Goal: Task Accomplishment & Management: Complete application form

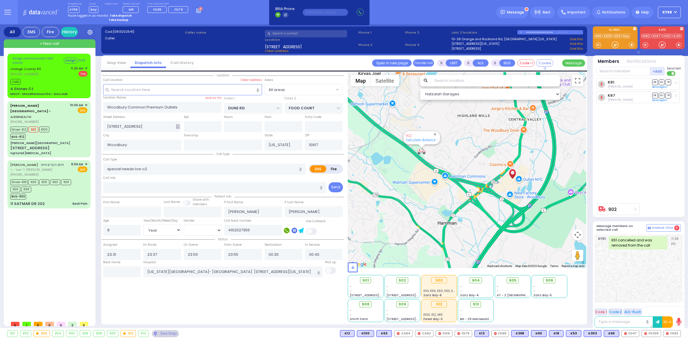
select select "Year"
select select "[DEMOGRAPHIC_DATA]"
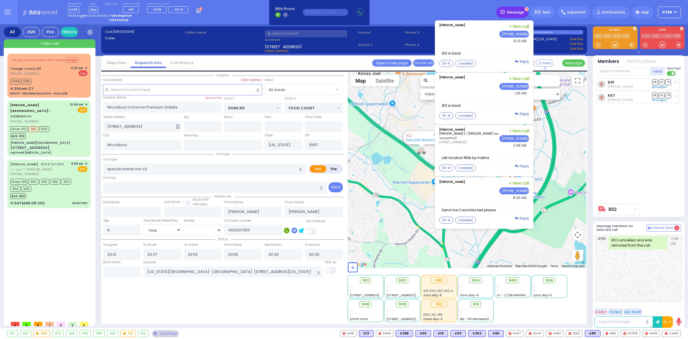
click at [510, 7] on div "Message" at bounding box center [513, 12] width 32 height 11
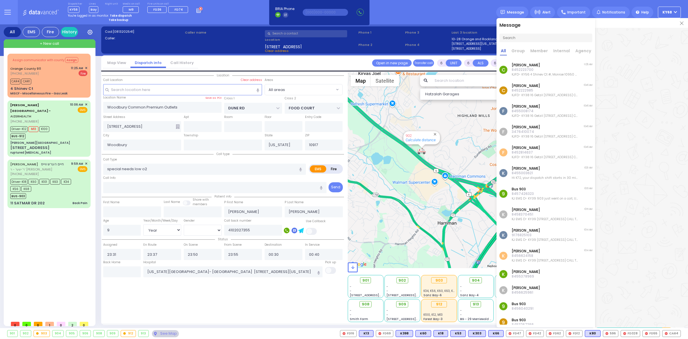
click at [683, 22] on img at bounding box center [681, 23] width 3 height 3
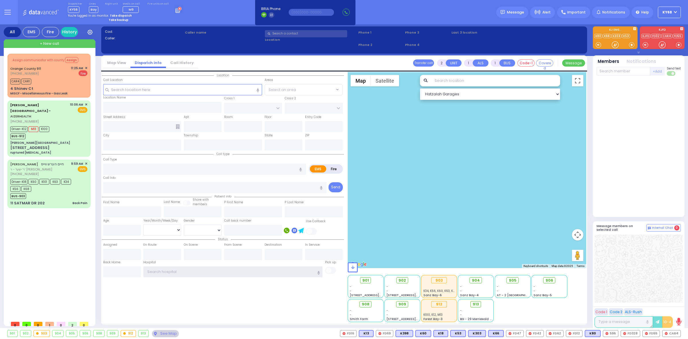
type input "ky68"
click at [397, 12] on div "Dispatcher KY56 shift has started. Are you ? [GEOGRAPHIC_DATA]" at bounding box center [344, 12] width 688 height 24
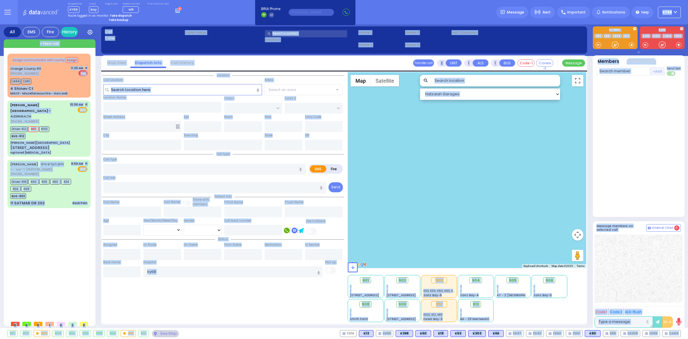
drag, startPoint x: 405, startPoint y: 17, endPoint x: 330, endPoint y: 330, distance: 322.0
click at [332, 330] on div "Dispatcher KY56 ?" at bounding box center [344, 169] width 688 height 339
click at [330, 331] on div "901 902 903 904 905 906 CAR4" at bounding box center [344, 333] width 688 height 7
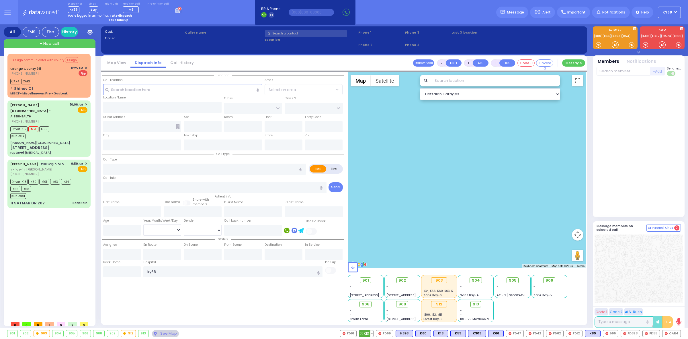
type input "6"
select select
type input "Back Pain"
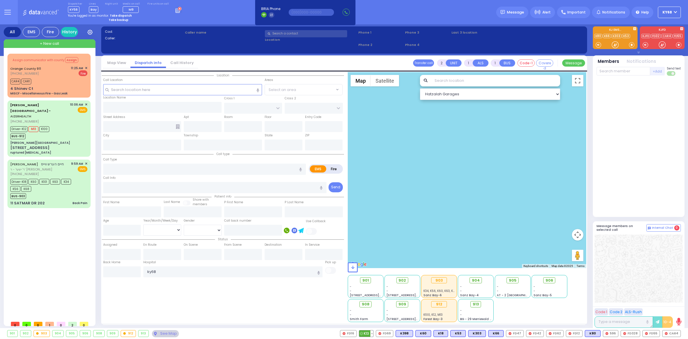
radio input "true"
type input "[PERSON_NAME]"
type input "WEISS"
type input "[PERSON_NAME]"
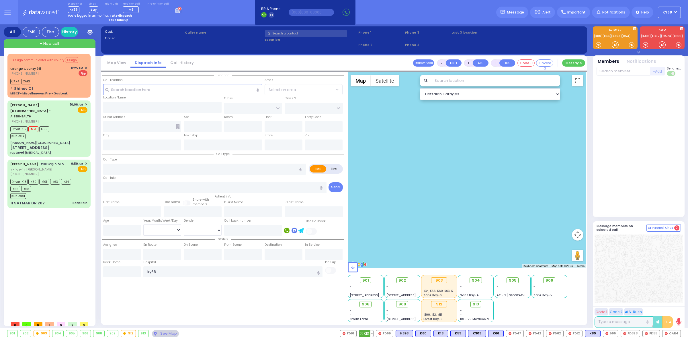
type input "69"
select select "Year"
select select "[DEMOGRAPHIC_DATA]"
type input "09:59"
type input "10:01"
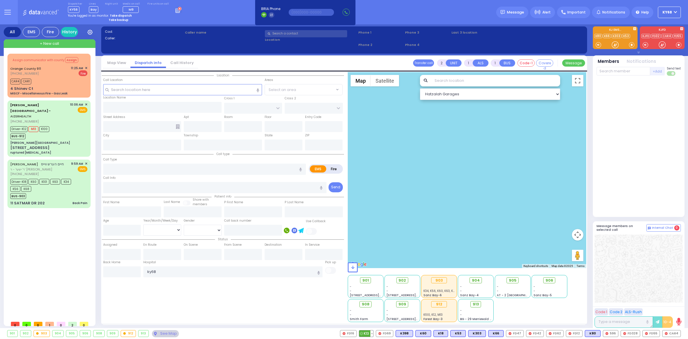
type input "10:02"
type input "10:51"
type input "11:38"
select select "Hatzalah Garages"
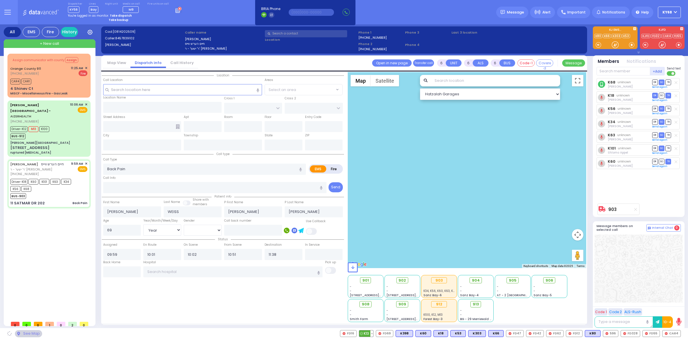
type input "SIGET COURT"
type input "HAYES COURT"
type input "11 SATMAR DR"
type input "202"
type input "Monroe"
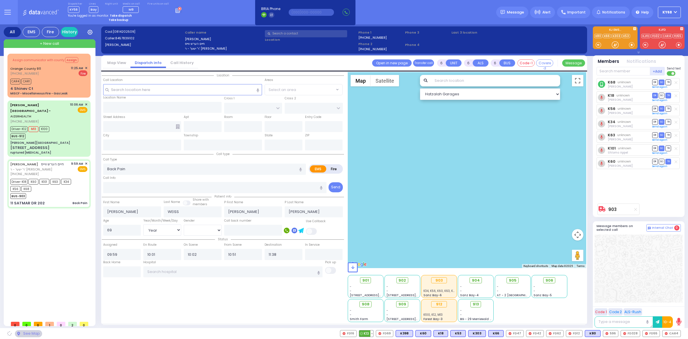
type input "[US_STATE]"
type input "10950"
select select "SECTION 3"
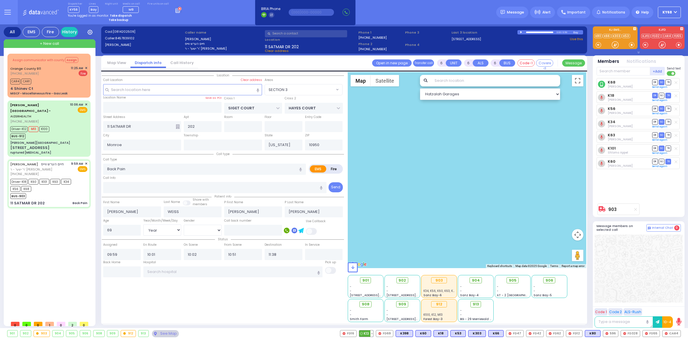
select select
radio input "true"
select select "Year"
select select "[DEMOGRAPHIC_DATA]"
type input "[US_STATE][GEOGRAPHIC_DATA]- [GEOGRAPHIC_DATA]"
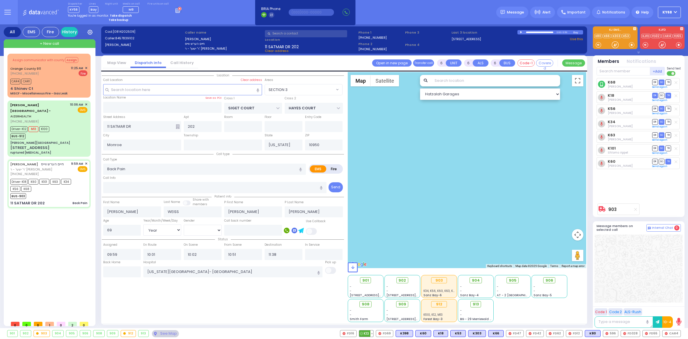
select select "SECTION 3"
select select "Hatzalah Garages"
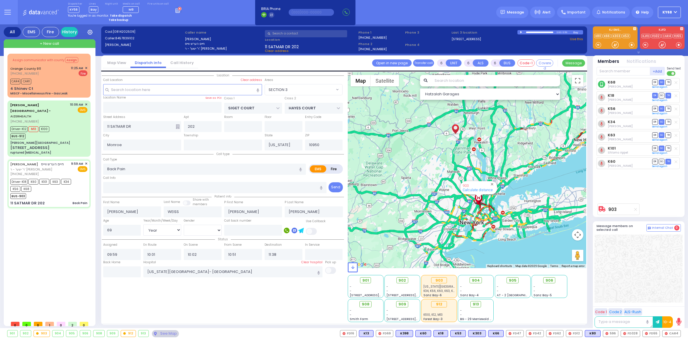
select select
radio input "true"
select select "Year"
select select "[DEMOGRAPHIC_DATA]"
radio input "true"
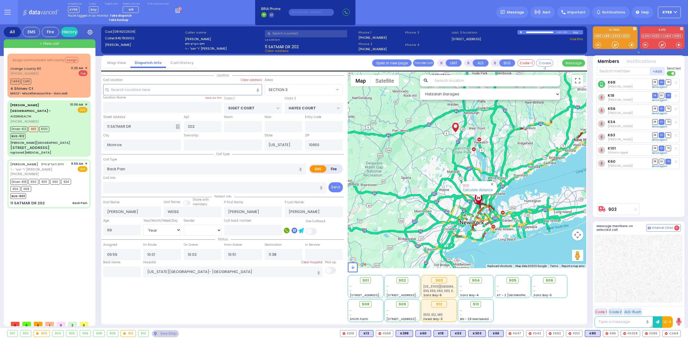
select select "Year"
select select "[DEMOGRAPHIC_DATA]"
select select "SECTION 3"
select select "Hatzalah Garages"
select select
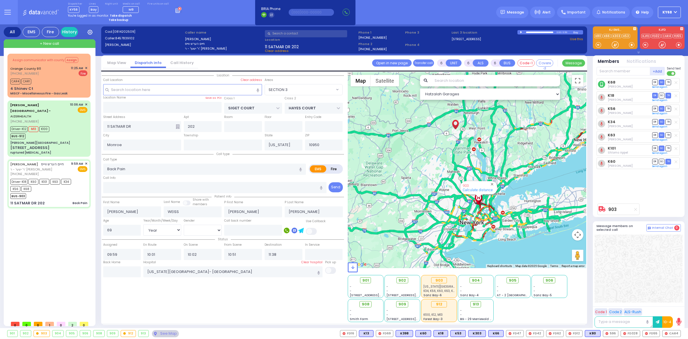
radio input "true"
select select "Year"
select select "[DEMOGRAPHIC_DATA]"
select select "SECTION 3"
select select "Hatzalah Garages"
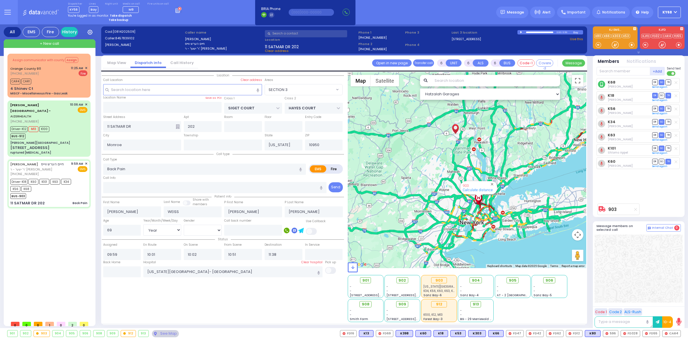
select select
radio input "true"
select select "Year"
select select "[DEMOGRAPHIC_DATA]"
select select "SECTION 3"
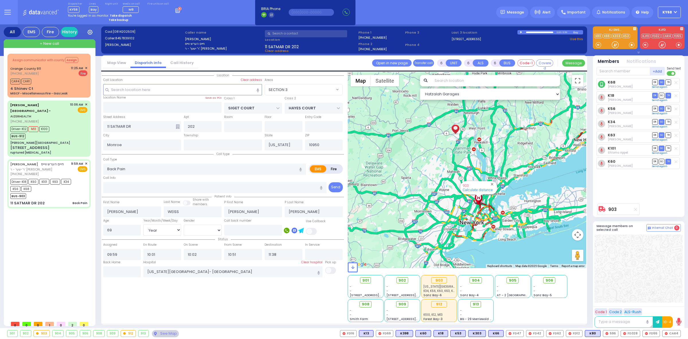
select select "Hatzalah Garages"
select select
radio input "true"
select select "Year"
select select "[DEMOGRAPHIC_DATA]"
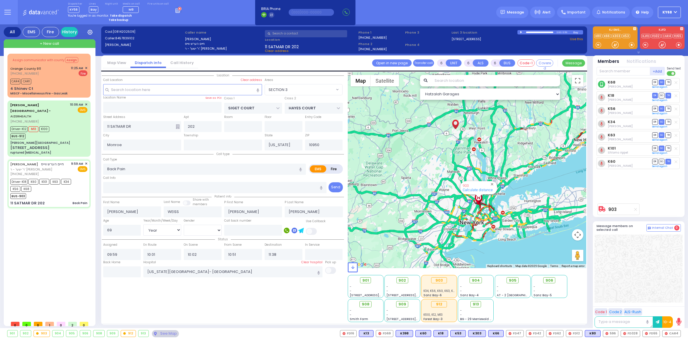
select select "SECTION 3"
select select "Hatzalah Garages"
select select
radio input "true"
select select "Year"
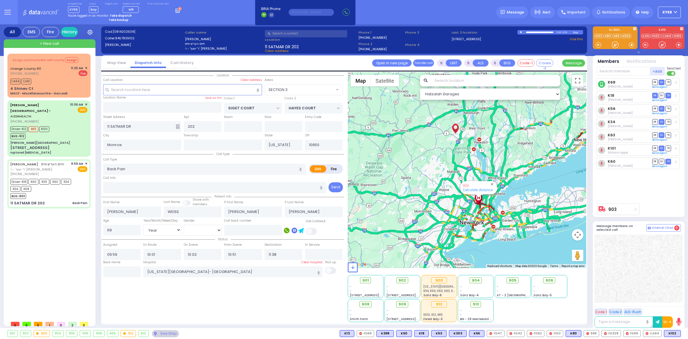
select select "[DEMOGRAPHIC_DATA]"
radio input "true"
select select "Year"
select select "[DEMOGRAPHIC_DATA]"
radio input "true"
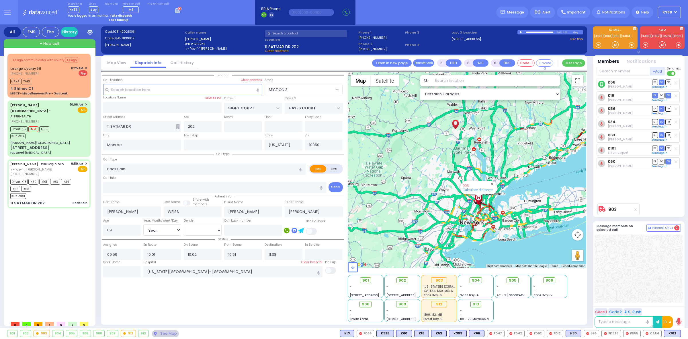
select select "Year"
select select "[DEMOGRAPHIC_DATA]"
select select "SECTION 3"
select select "Hatzalah Garages"
select select
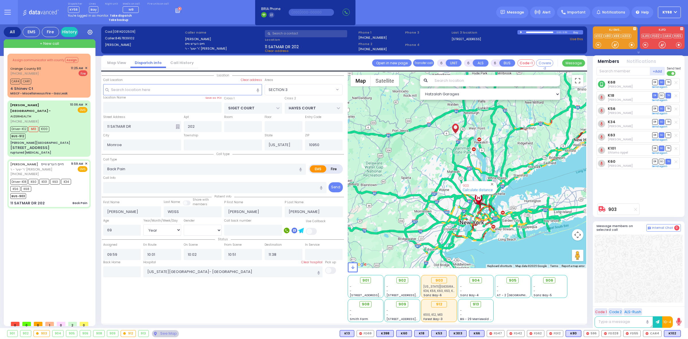
radio input "true"
select select "Year"
select select "[DEMOGRAPHIC_DATA]"
radio input "true"
select select "Year"
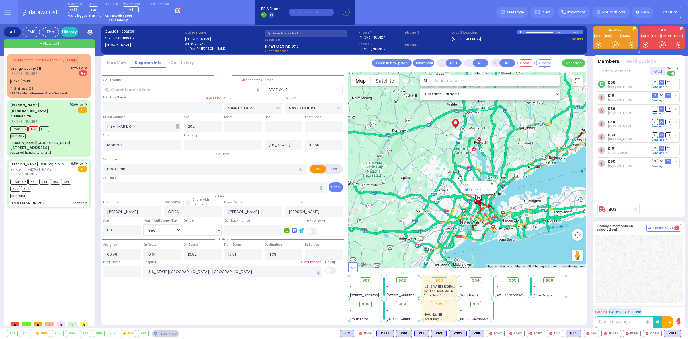
select select "[DEMOGRAPHIC_DATA]"
select select "SECTION 3"
select select "Hatzalah Garages"
select select
radio input "true"
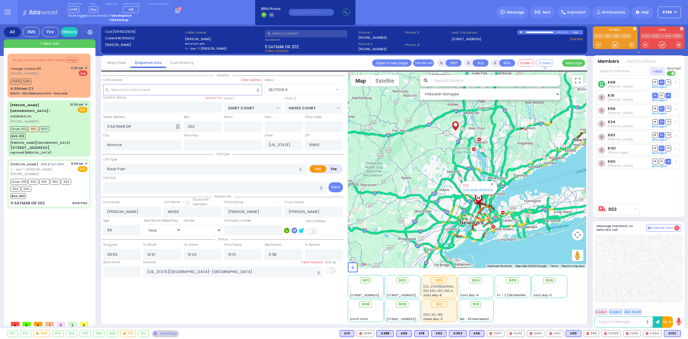
select select "Year"
select select "[DEMOGRAPHIC_DATA]"
radio input "true"
select select "Year"
select select "[DEMOGRAPHIC_DATA]"
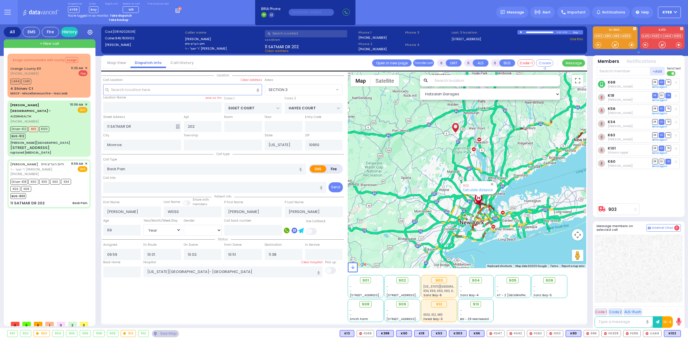
select select "SECTION 3"
select select "Hatzalah Garages"
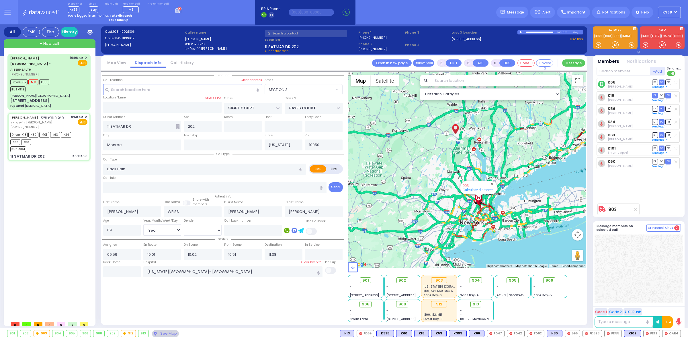
select select
radio input "true"
select select "Year"
select select "[DEMOGRAPHIC_DATA]"
select select "SECTION 3"
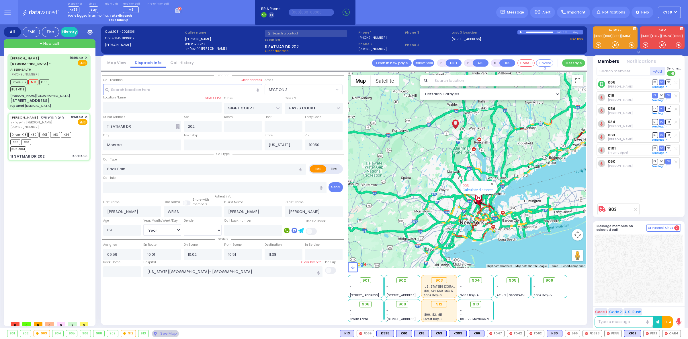
select select "Hatzalah Garages"
select select
radio input "true"
select select "Year"
select select "[DEMOGRAPHIC_DATA]"
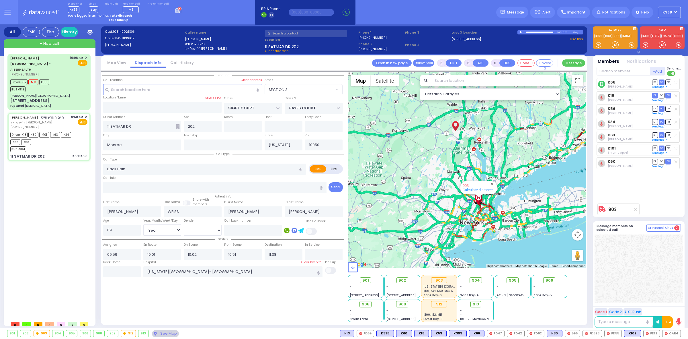
select select "SECTION 3"
select select "Hatzalah Garages"
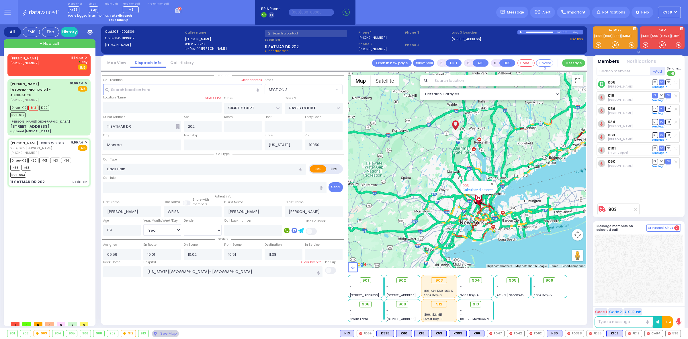
select select
radio input "true"
select select "Year"
select select "[DEMOGRAPHIC_DATA]"
select select "SECTION 3"
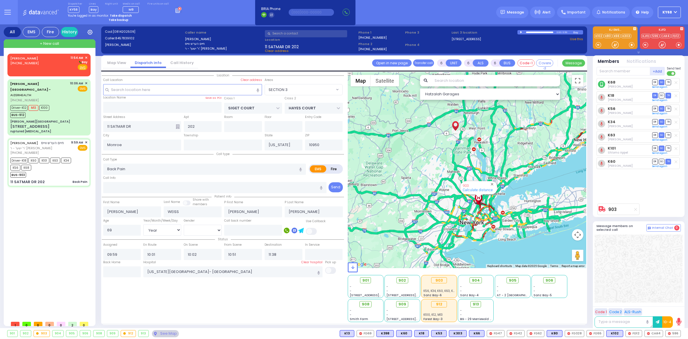
select select "Hatzalah Garages"
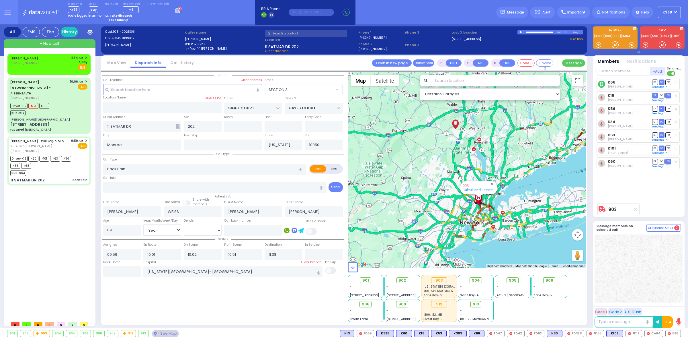
select select
radio input "true"
select select "Year"
select select "[DEMOGRAPHIC_DATA]"
select select "SECTION 3"
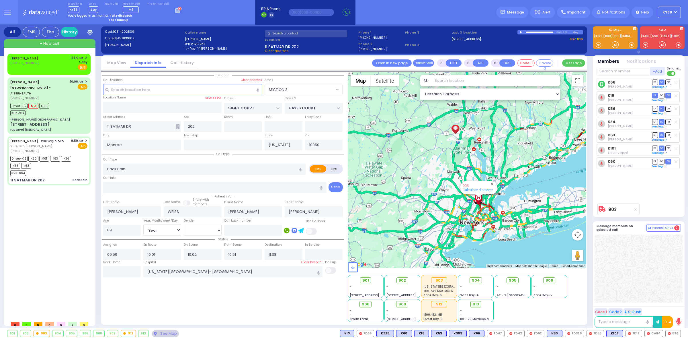
select select "Hatzalah Garages"
click at [9, 62] on div "[PERSON_NAME] [PHONE_NUMBER] 11:54 AM ✕ Fire EMS Seizures" at bounding box center [49, 64] width 81 height 20
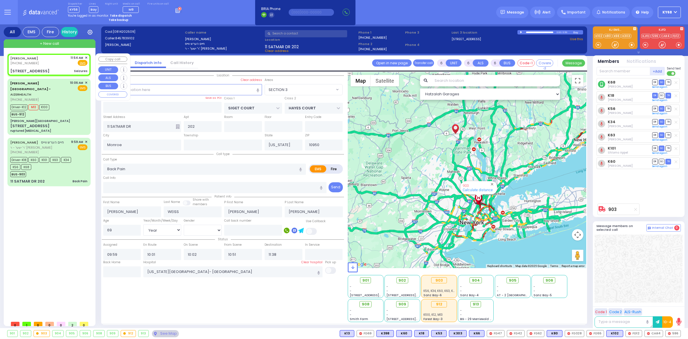
type input "3"
type input "2"
type input "1"
select select
type input "Seizures"
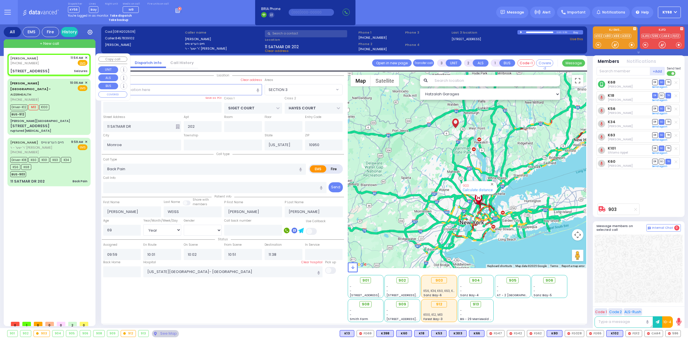
radio input "true"
select select
type input "11:54"
type input "4TH ST"
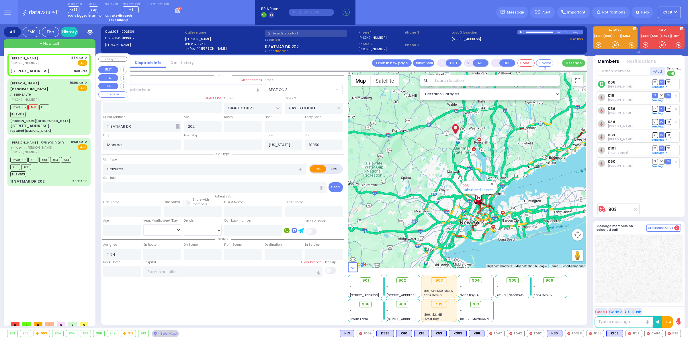
type input "1ST AVE"
type input "[STREET_ADDRESS]"
select select "Hatzalah Garages"
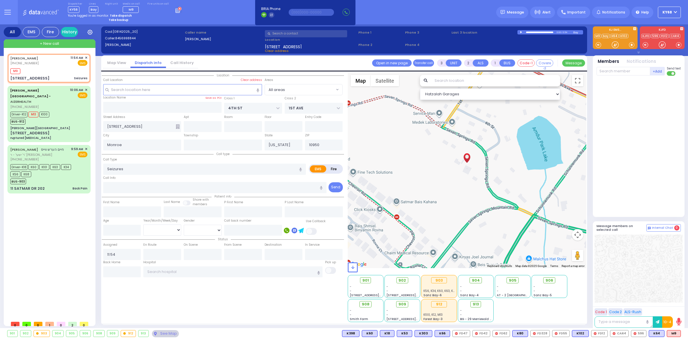
select select
radio input "true"
select select
type input "11:56"
select select "Hatzalah Garages"
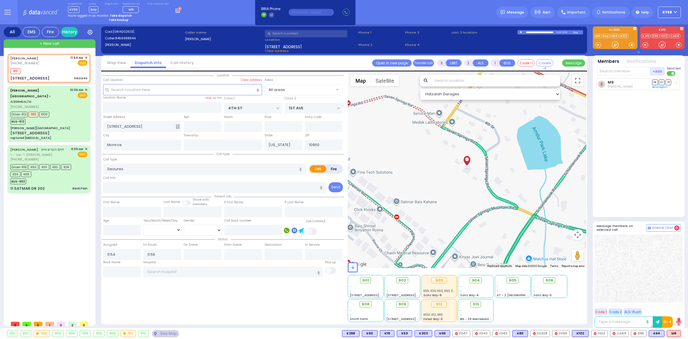
select select
radio input "true"
select select
radio input "true"
select select
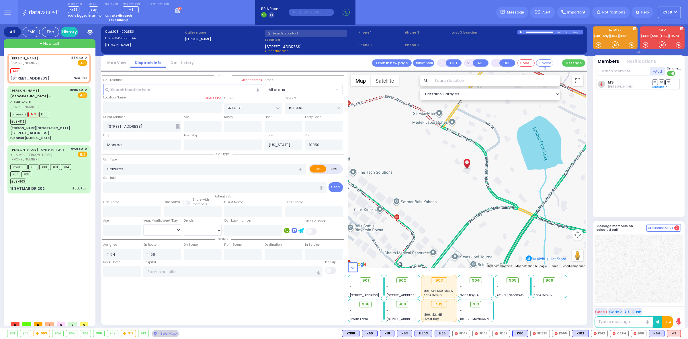
select select "All areas"
select select "Hatzalah Garages"
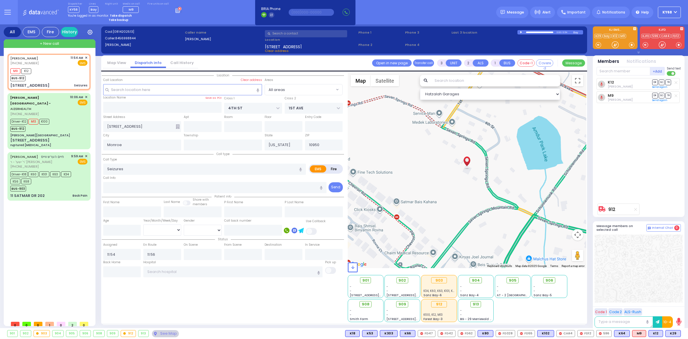
select select
radio input "true"
select select
select select "Hatzalah Garages"
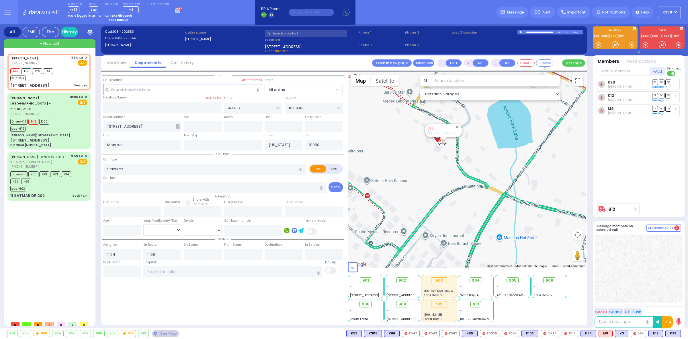
select select
radio input "true"
select select
select select "Hatzalah Garages"
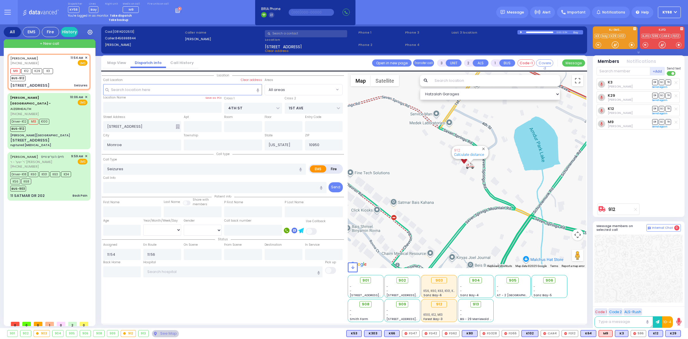
click at [290, 34] on input "text" at bounding box center [306, 33] width 82 height 7
paste input "4002227"
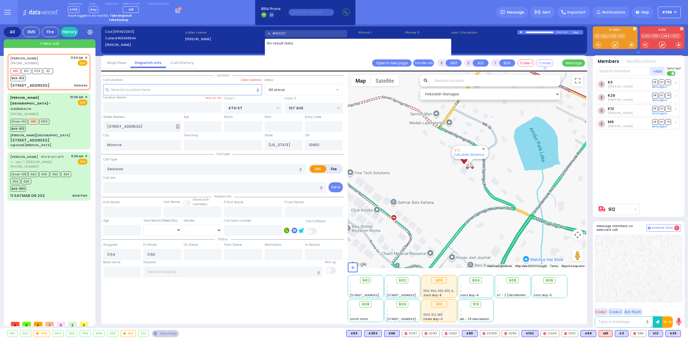
type input "4002227"
type input "6"
select select
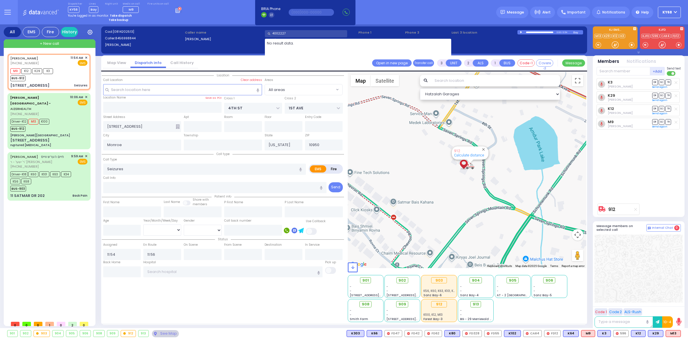
radio input "true"
type input "Unknown"
select select "Year"
select select "Hatzalah Garages"
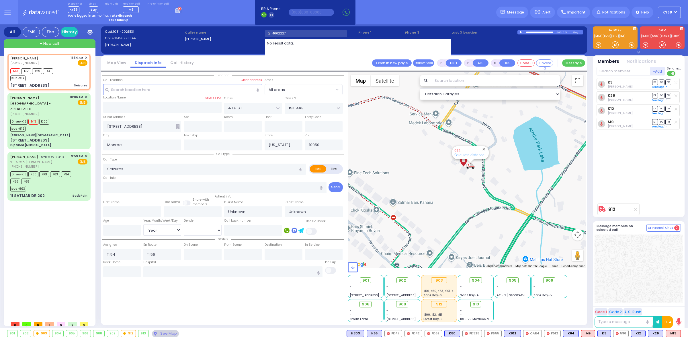
select select
radio input "true"
type input "Esty"
type input "Schwimmer"
type input "7"
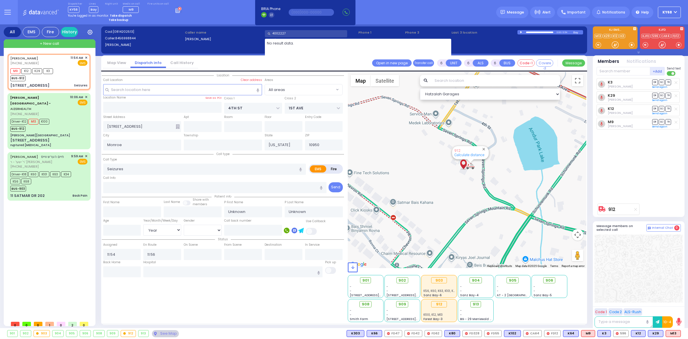
select select "Year"
select select "[DEMOGRAPHIC_DATA]"
select select "Hatzalah Garages"
select select
radio input "true"
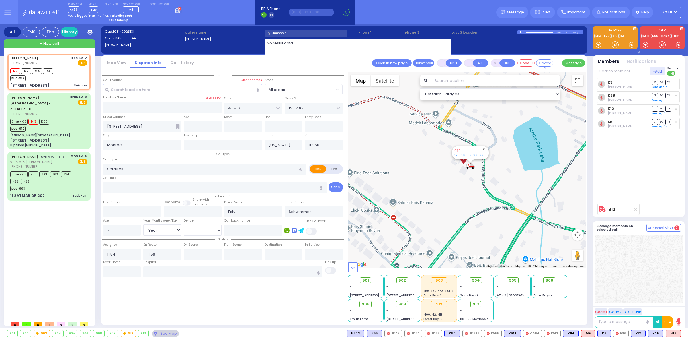
select select "Year"
select select "[DEMOGRAPHIC_DATA]"
select select "Hatzalah Garages"
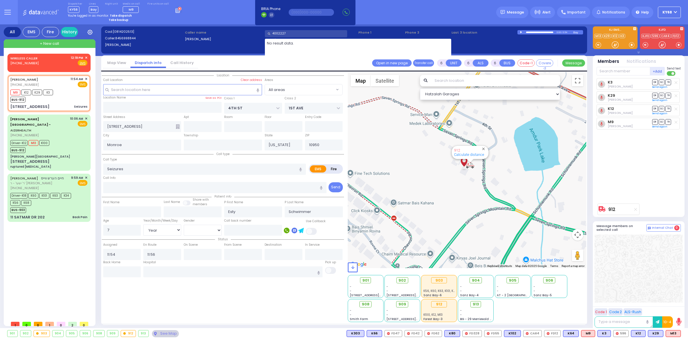
select select
radio input "true"
select select "Year"
select select "[DEMOGRAPHIC_DATA]"
select select "Hatzalah Garages"
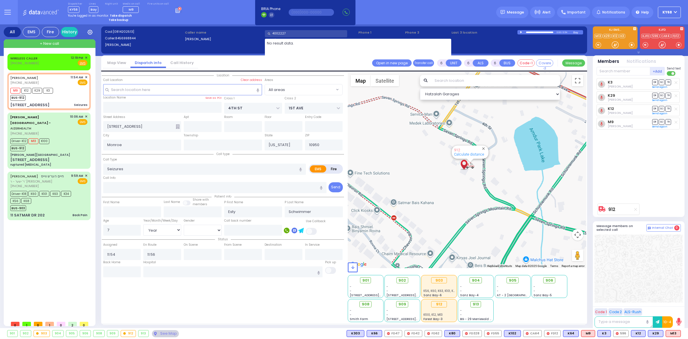
click at [205, 6] on div "Dispatcher KY56 shift has started. Are you ? [GEOGRAPHIC_DATA]" at bounding box center [344, 12] width 688 height 24
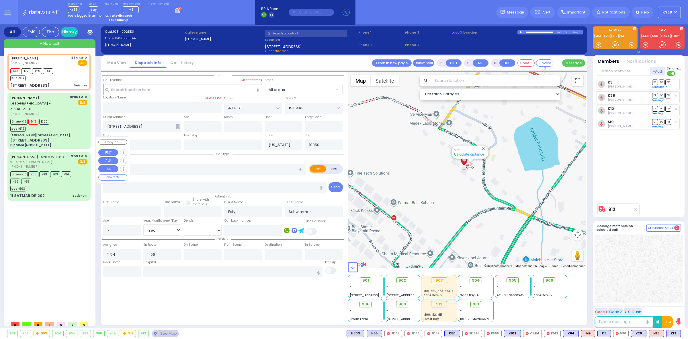
click at [38, 170] on div "Driver-K18 K60 K101 K63 K34 K56 K68" at bounding box center [46, 177] width 72 height 14
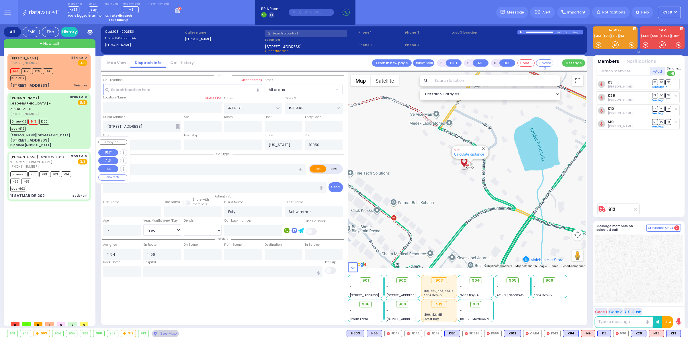
select select
type input "Back Pain"
radio input "true"
type input "[PERSON_NAME]"
type input "WEISS"
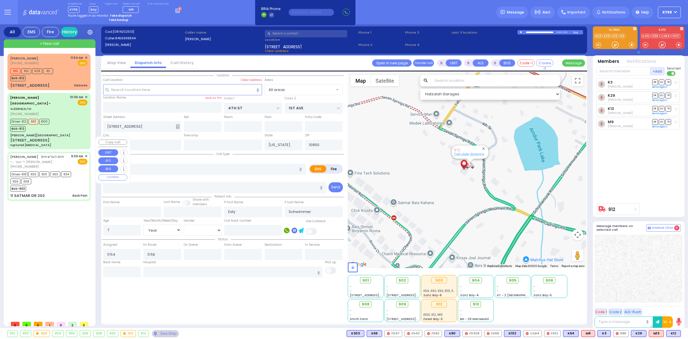
type input "[PERSON_NAME]"
type input "69"
select select "Year"
